Goal: Task Accomplishment & Management: Use online tool/utility

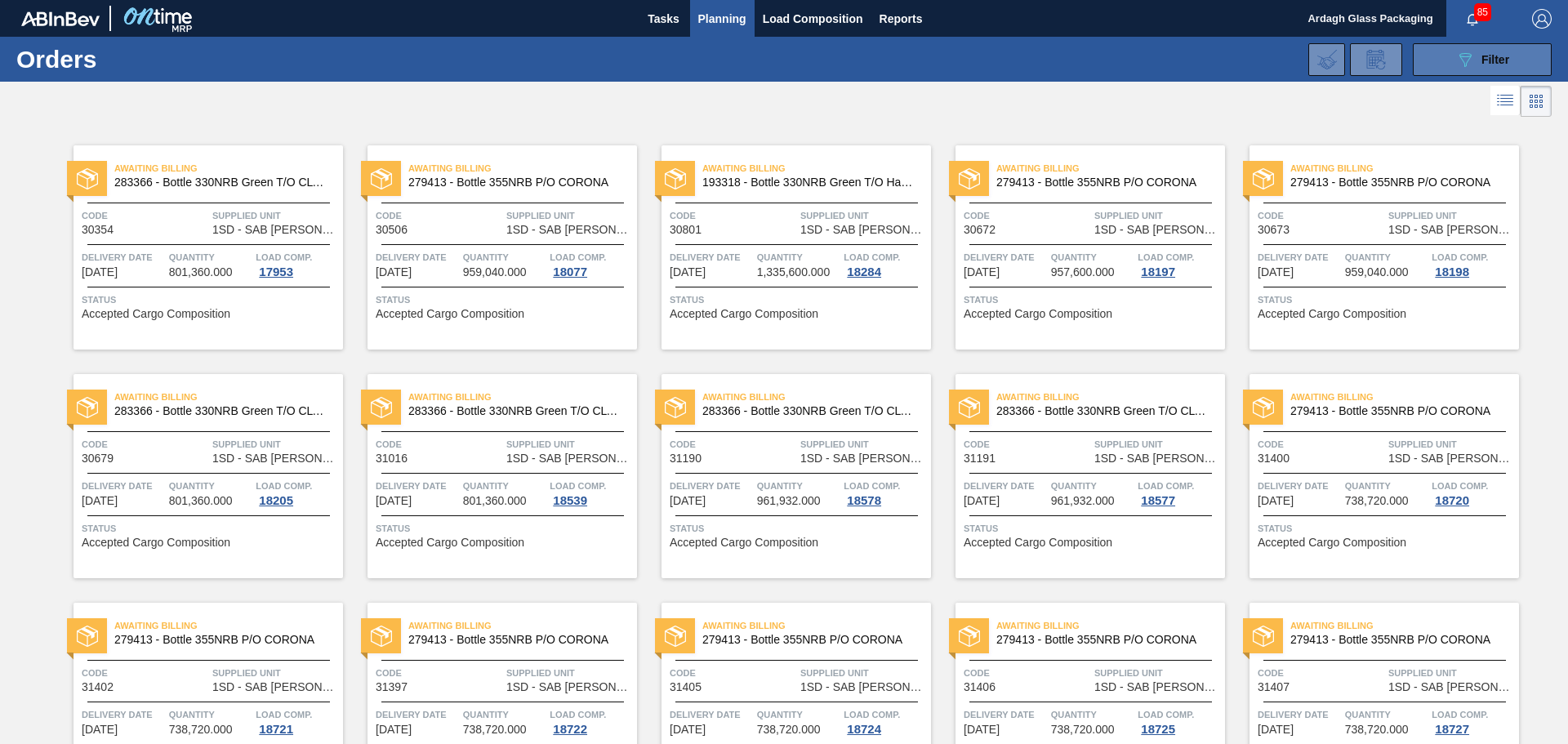
click at [1458, 58] on icon "089F7B8B-B2A5-4AFE-B5C0-19BA573D28AC" at bounding box center [1465, 60] width 19 height 19
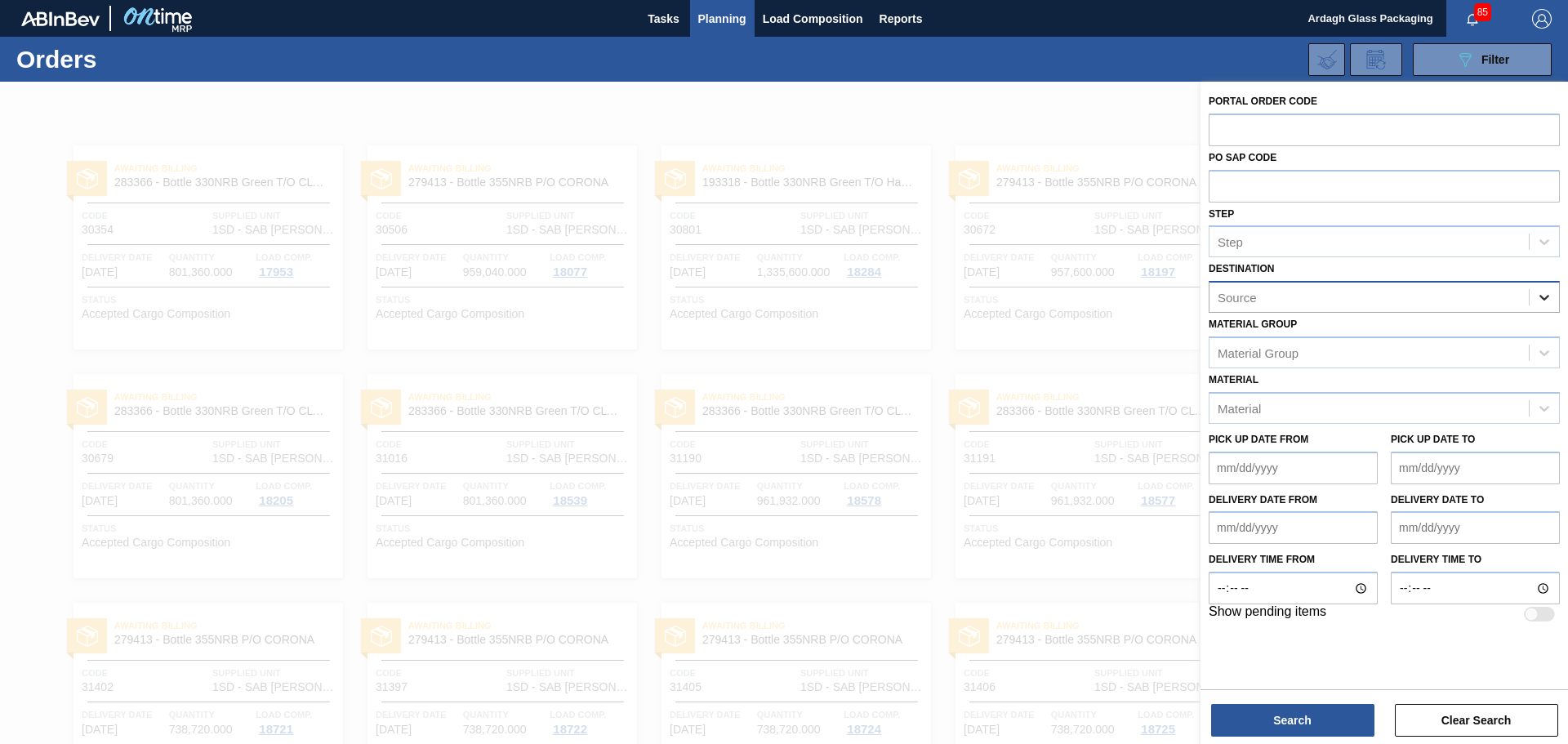
click at [1534, 297] on div at bounding box center [1544, 297] width 29 height 29
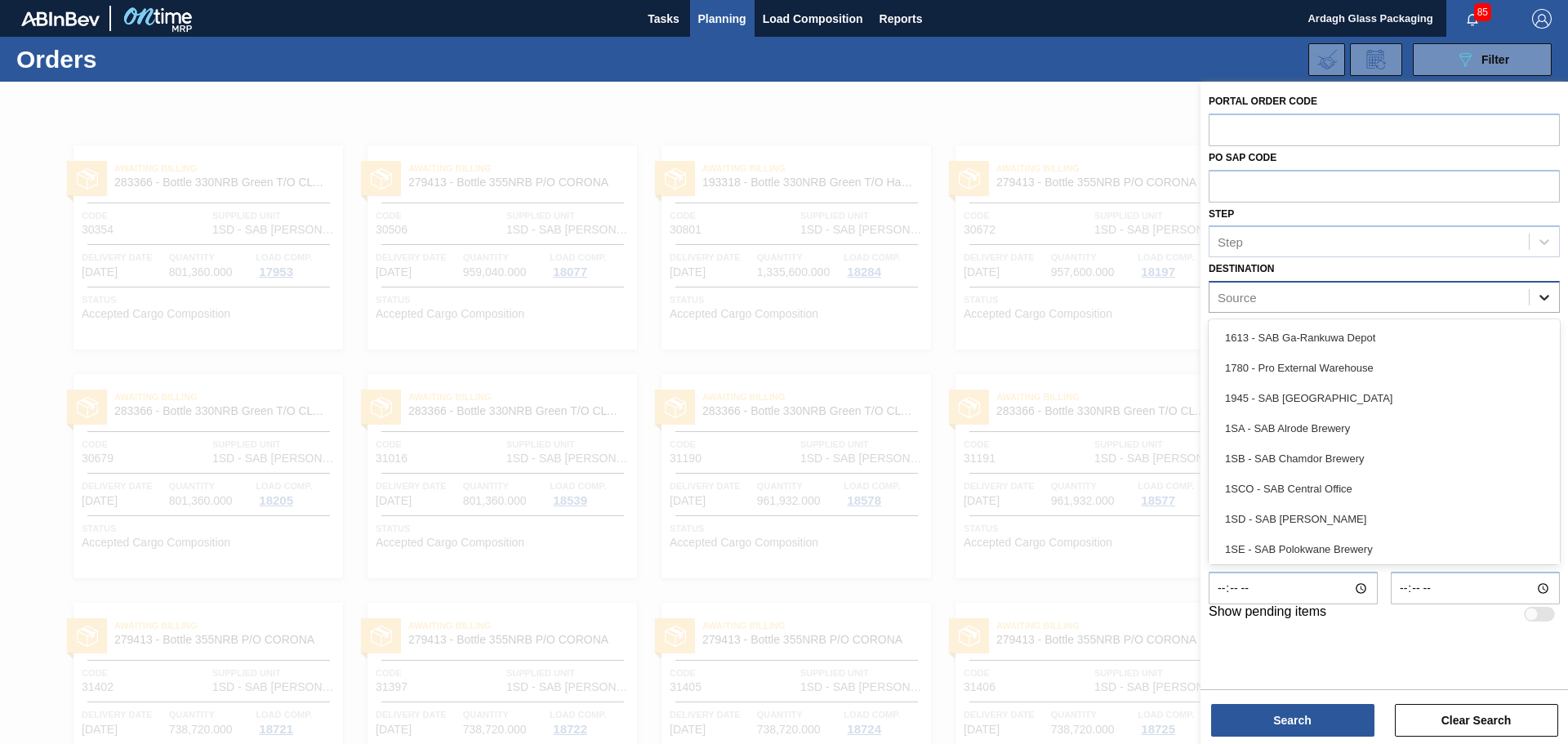
click at [1547, 300] on icon at bounding box center [1544, 297] width 16 height 16
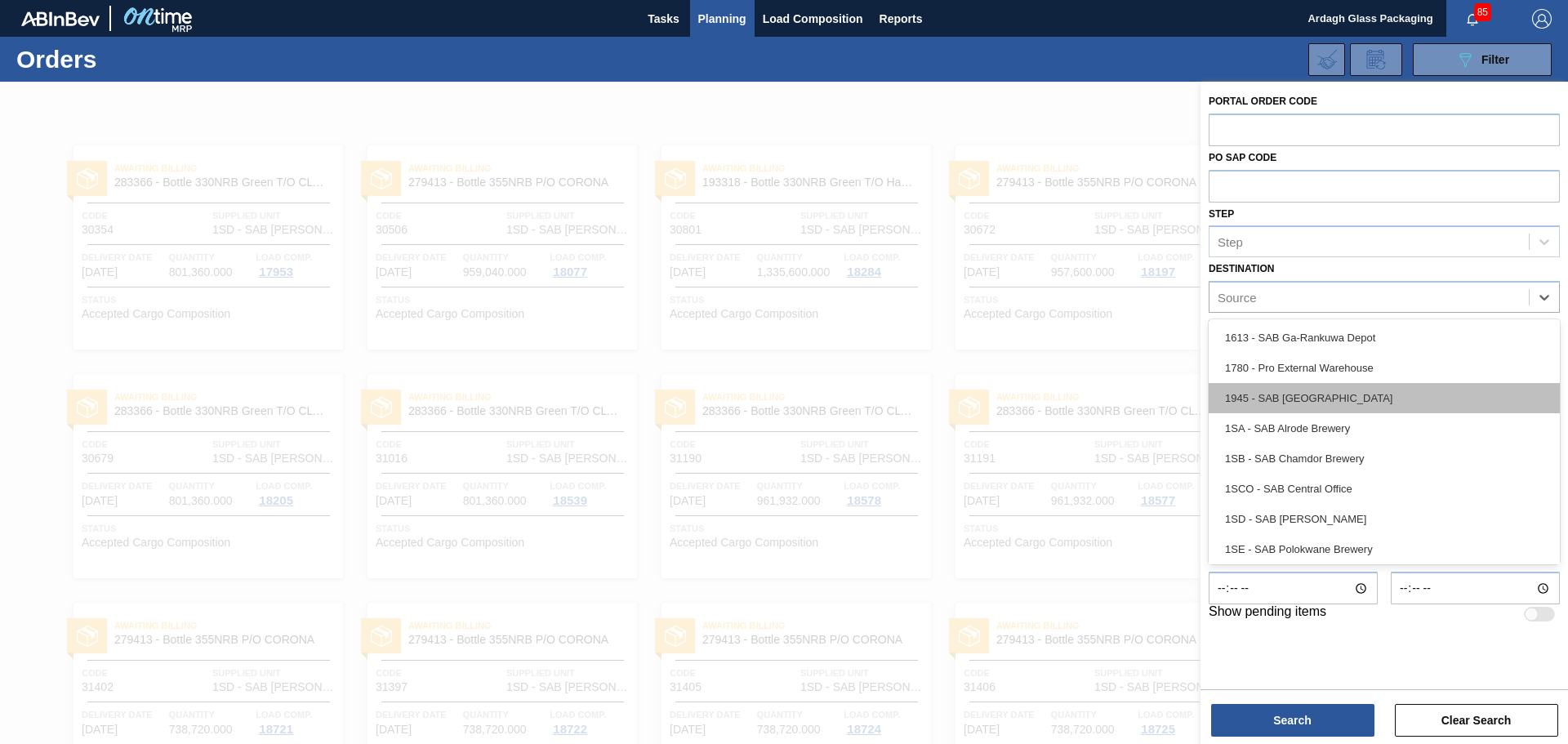
scroll to position [94, 0]
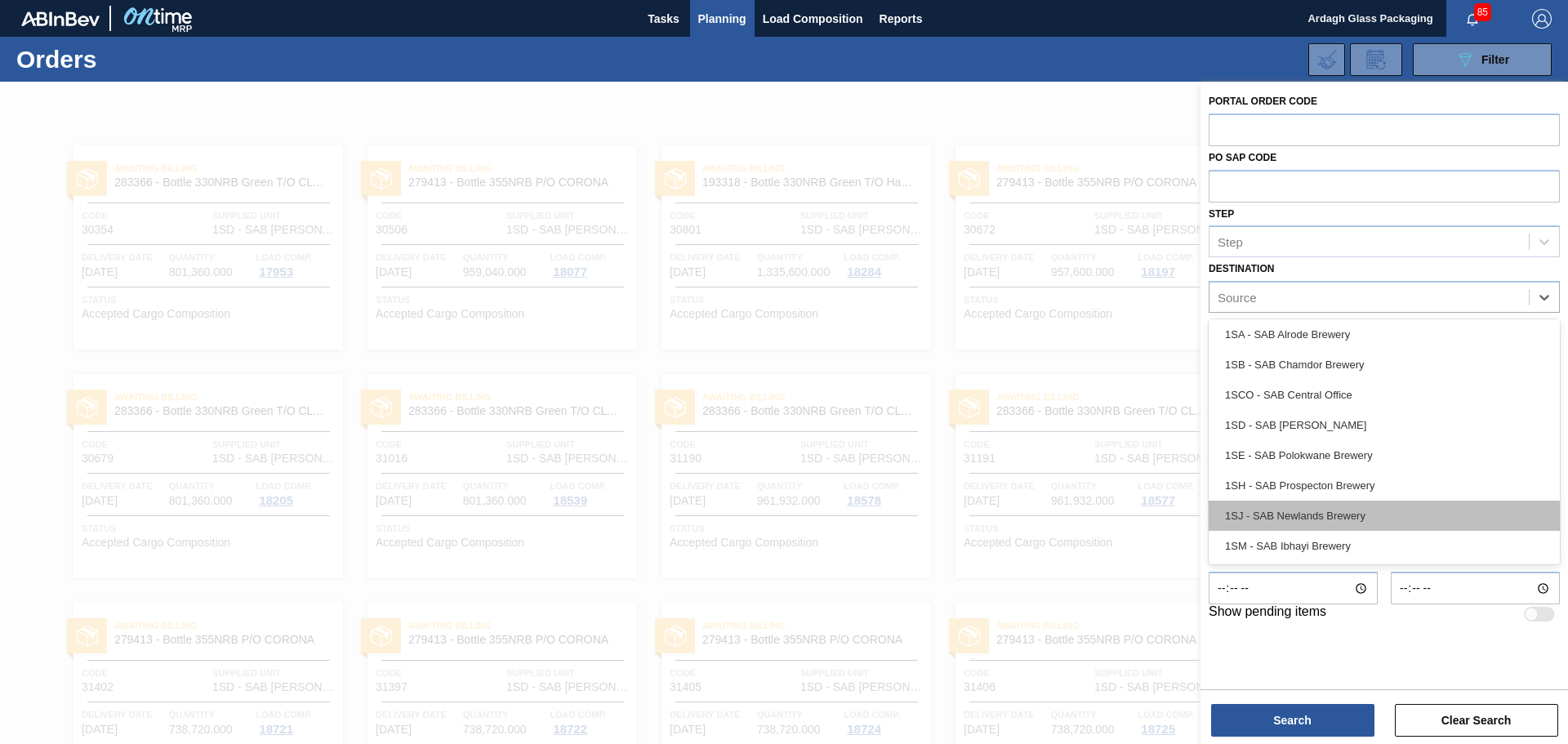
click at [1331, 512] on div "1SJ - SAB Newlands Brewery" at bounding box center [1383, 515] width 351 height 30
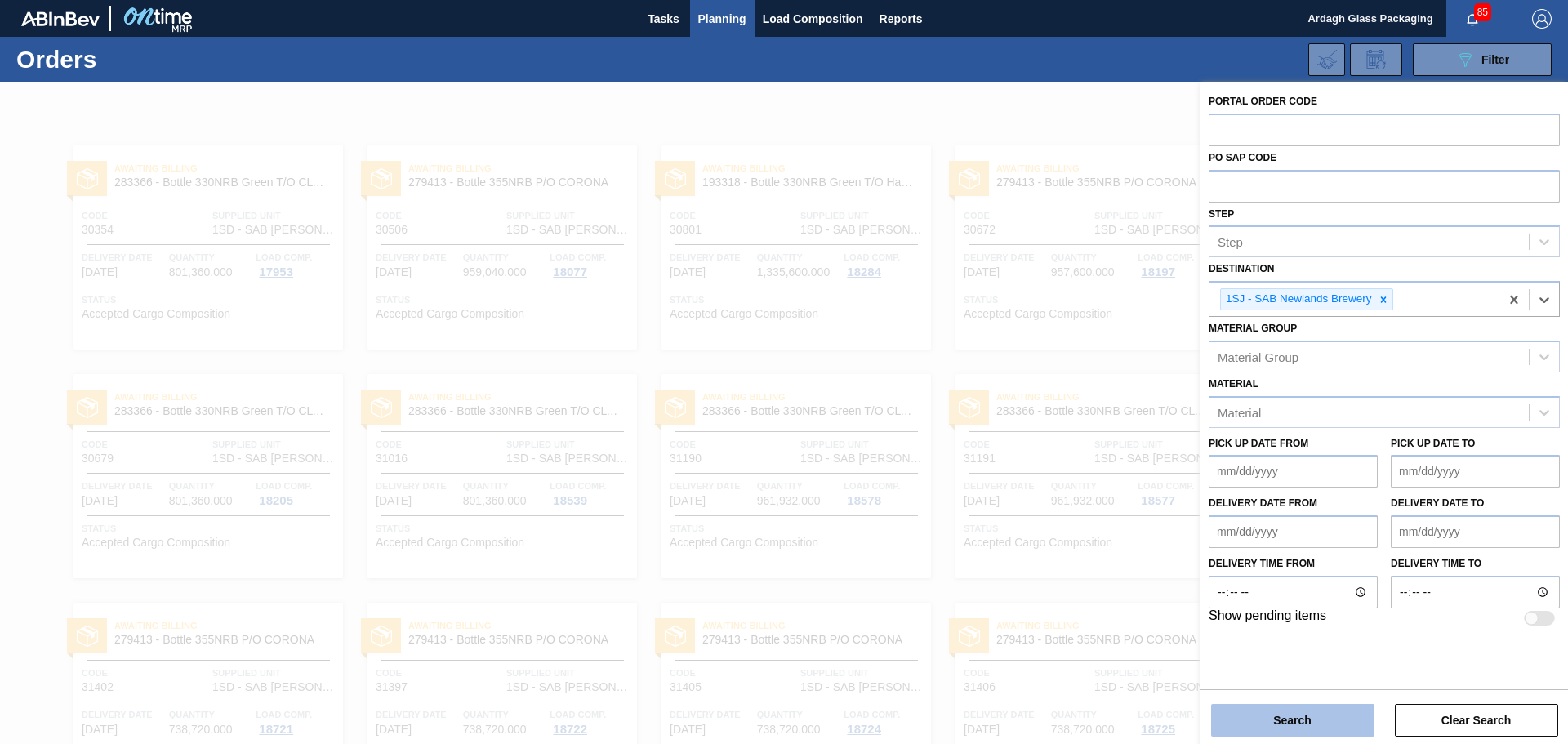
click at [1343, 719] on button "Search" at bounding box center [1292, 720] width 163 height 33
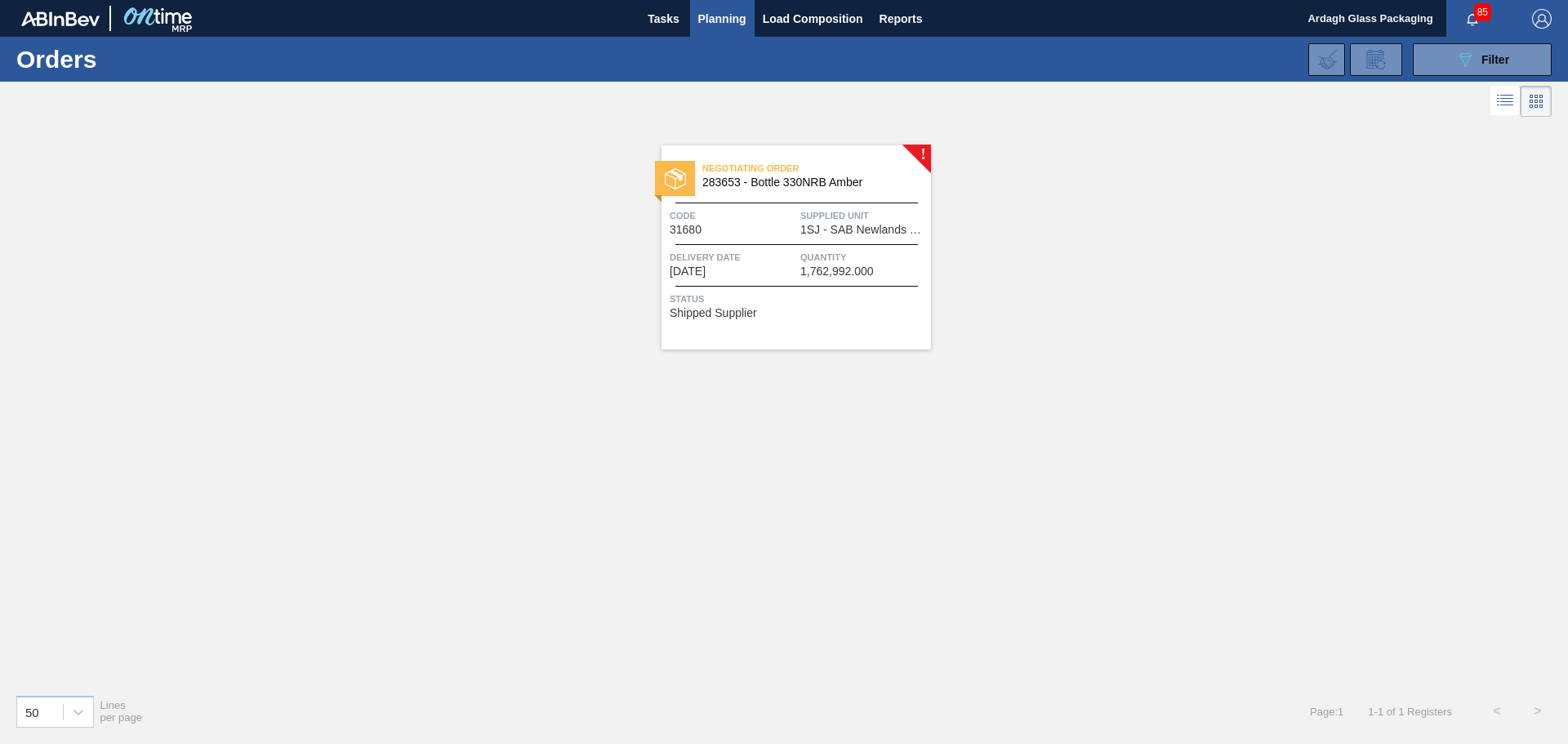
click at [767, 156] on div "Negotiating Order 283653 - Bottle 330NRB Amber Code 31680 Supplied Unit 1SJ - S…" at bounding box center [796, 246] width 270 height 204
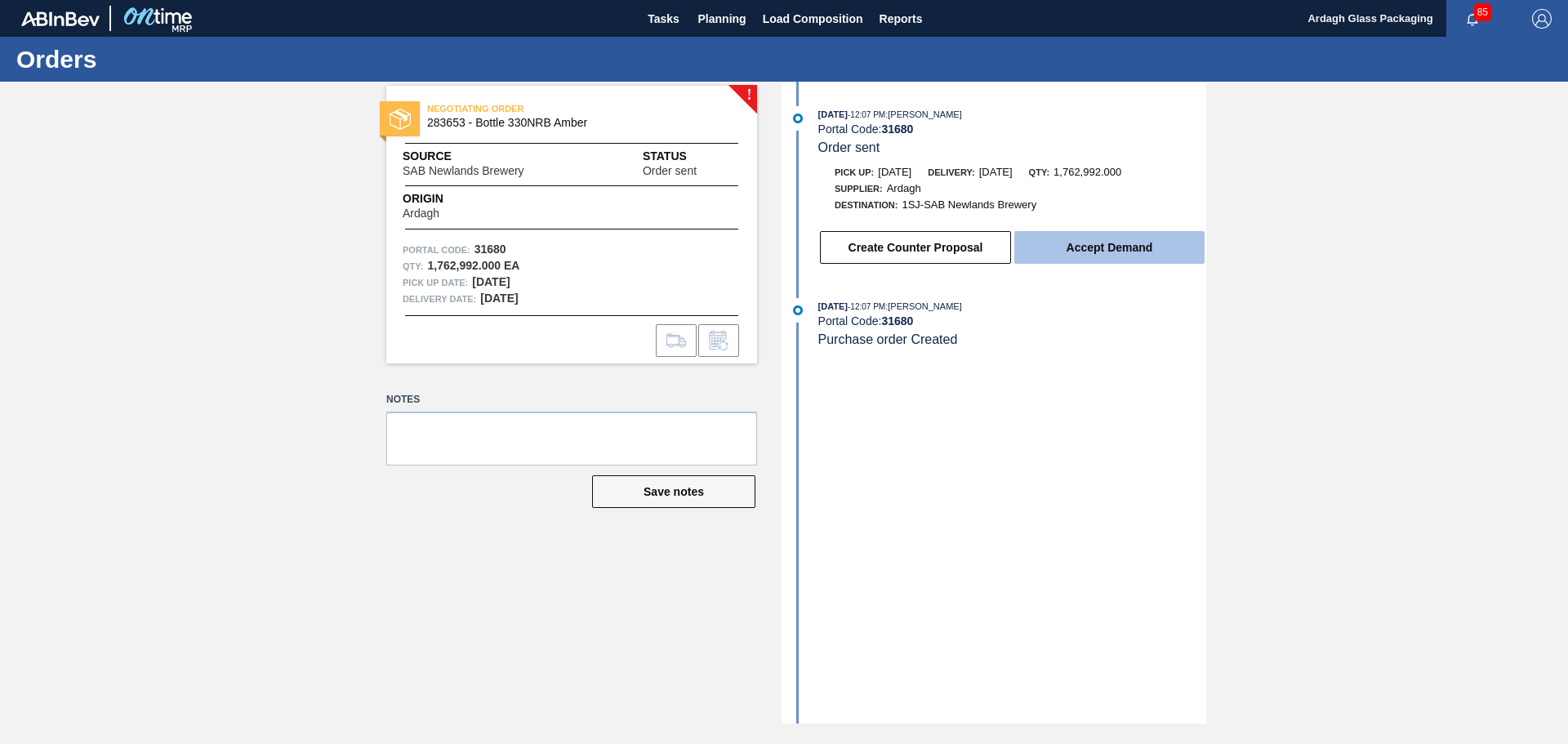
click at [1118, 245] on button "Accept Demand" at bounding box center [1109, 247] width 190 height 33
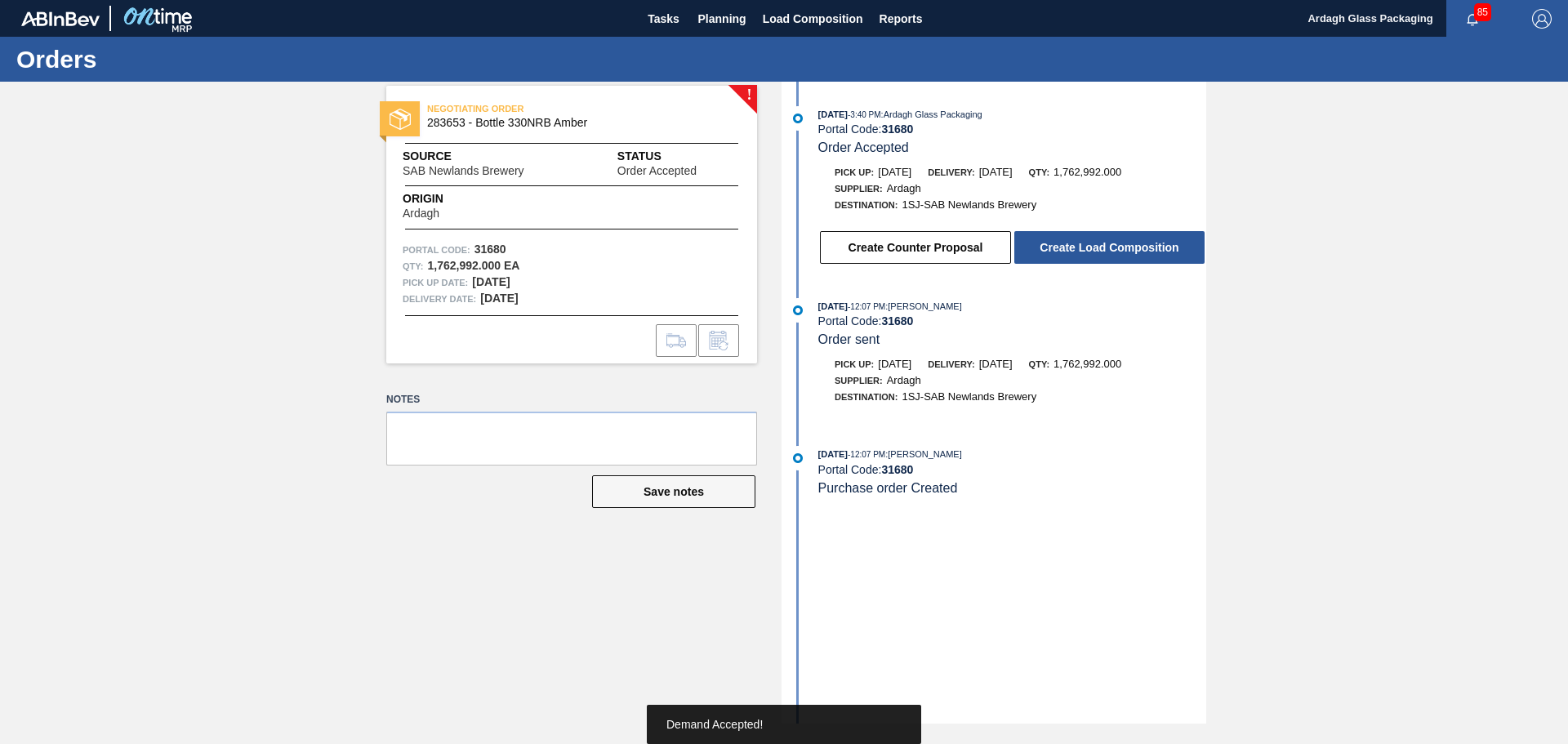
click at [1118, 245] on button "Create Load Composition" at bounding box center [1109, 247] width 190 height 33
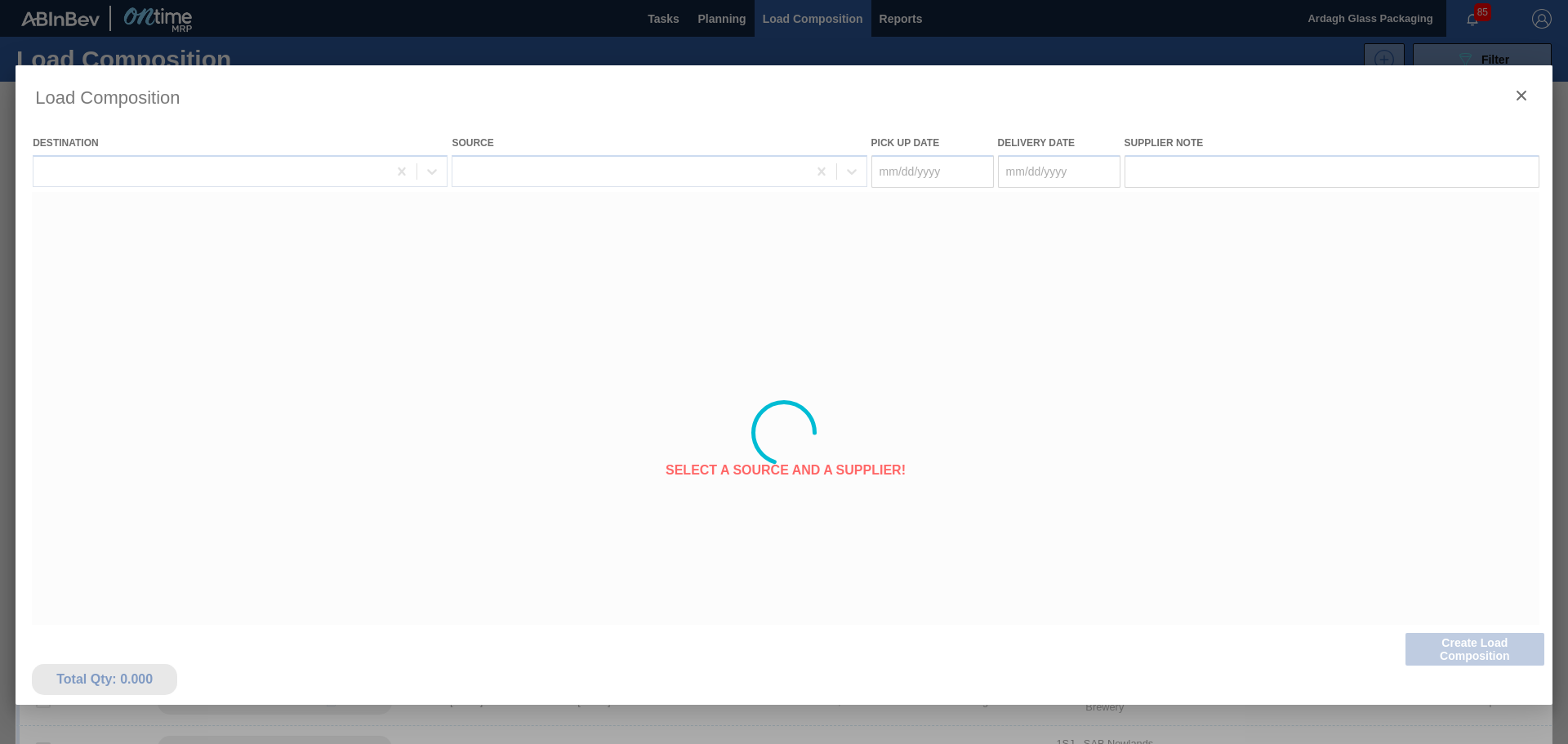
type Date "[DATE]"
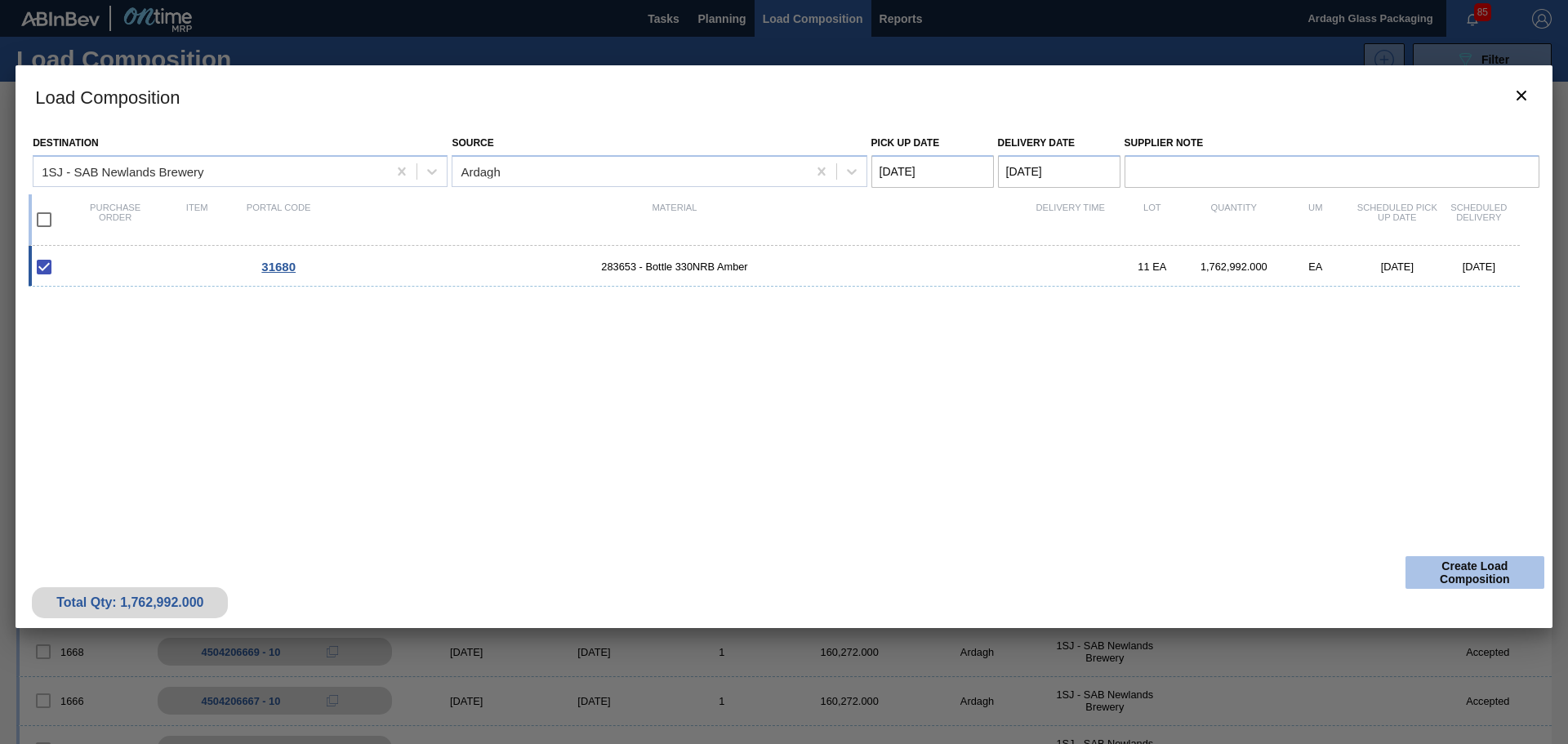
click at [1460, 567] on button "Create Load Composition" at bounding box center [1475, 572] width 139 height 33
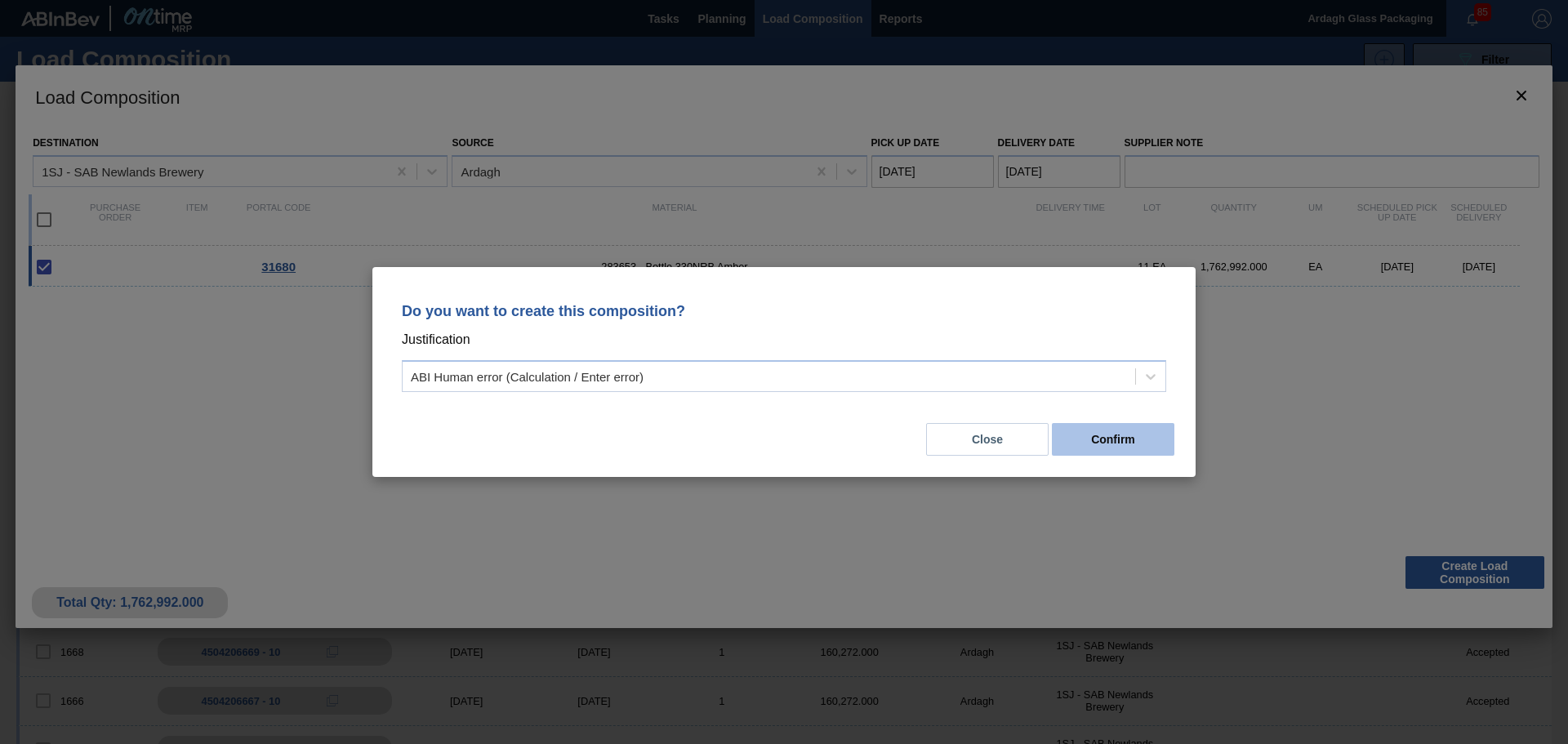
click at [1122, 439] on button "Confirm" at bounding box center [1113, 440] width 123 height 33
